Goal: Navigation & Orientation: Understand site structure

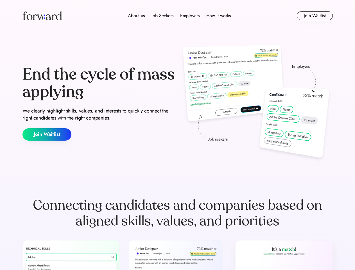
click at [177, 135] on div "End the cycle of mass applying We clearly highlight skills, values, and interes…" at bounding box center [177, 103] width 310 height 121
click at [178, 16] on div "About us Job Seekers Employers How it works" at bounding box center [179, 15] width 221 height 7
click at [42, 16] on img at bounding box center [41, 15] width 39 height 9
click at [179, 16] on div "About us Job Seekers Employers How it works" at bounding box center [179, 15] width 221 height 7
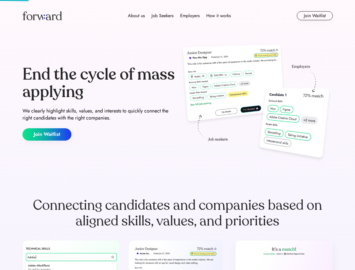
click at [136, 16] on div "About us" at bounding box center [136, 15] width 17 height 7
click at [162, 16] on div "Job Seekers" at bounding box center [162, 15] width 22 height 7
click at [190, 16] on div "Employers" at bounding box center [189, 15] width 19 height 7
click at [218, 16] on div "How it works" at bounding box center [218, 15] width 24 height 7
click at [314, 16] on button "Join Waitlist" at bounding box center [315, 15] width 36 height 9
